Goal: Check status: Check status

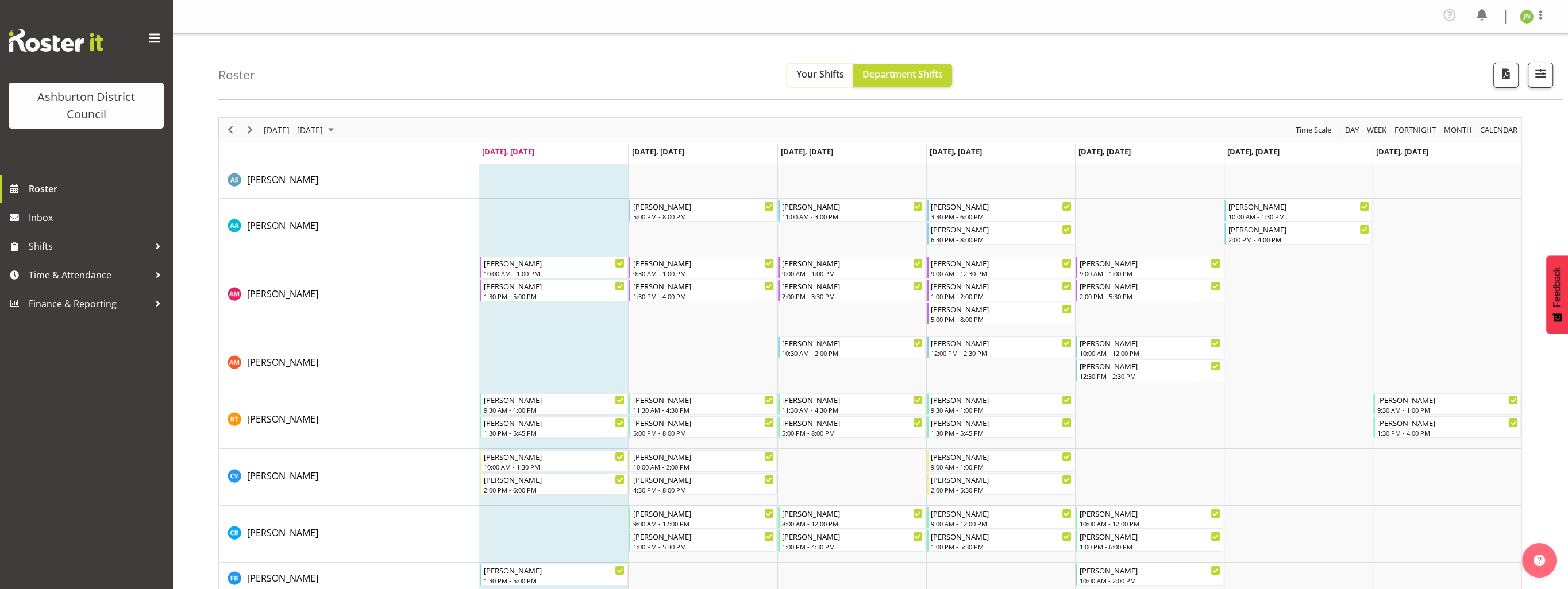
click at [820, 75] on span "Your Shifts" at bounding box center [820, 74] width 48 height 13
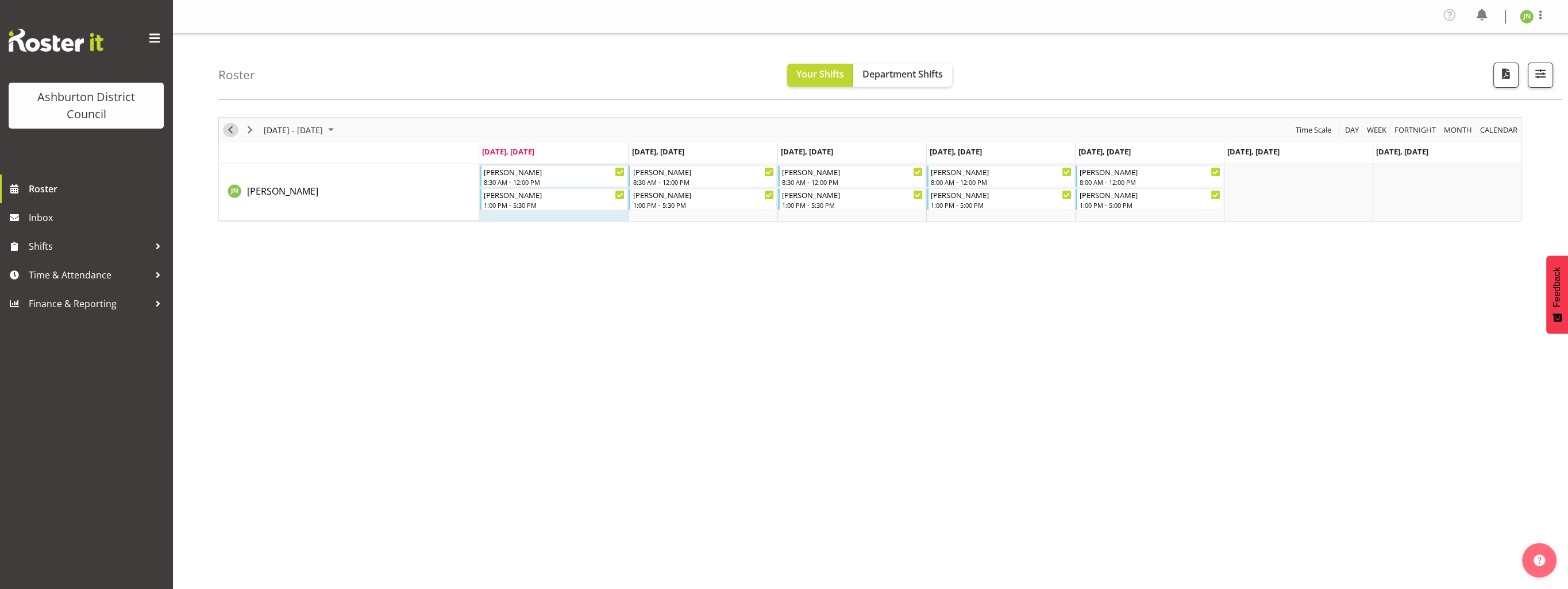
click at [228, 127] on span "Previous" at bounding box center [230, 130] width 14 height 14
click at [251, 130] on span "Next" at bounding box center [250, 130] width 14 height 14
